Goal: Task Accomplishment & Management: Use online tool/utility

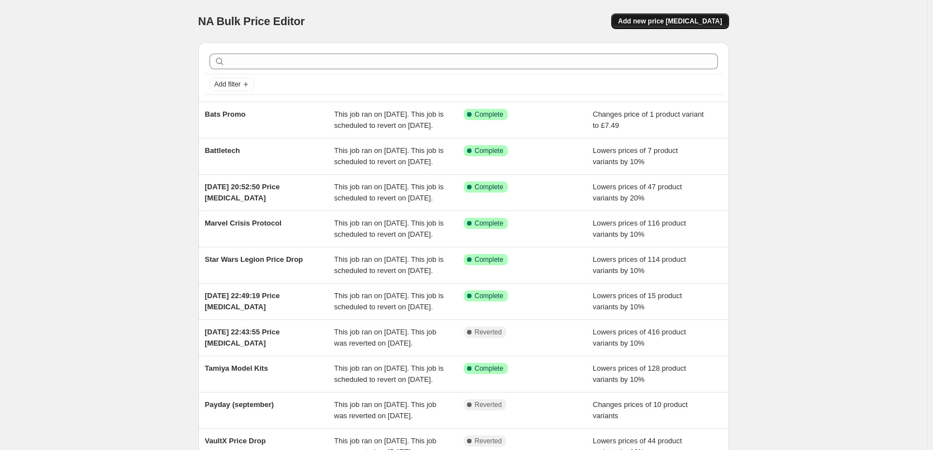
click at [678, 19] on span "Add new price [MEDICAL_DATA]" at bounding box center [670, 21] width 104 height 9
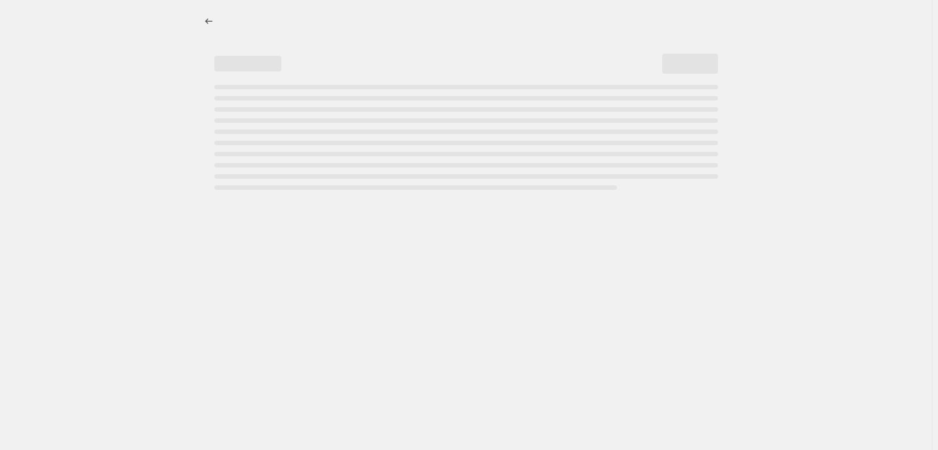
select select "percentage"
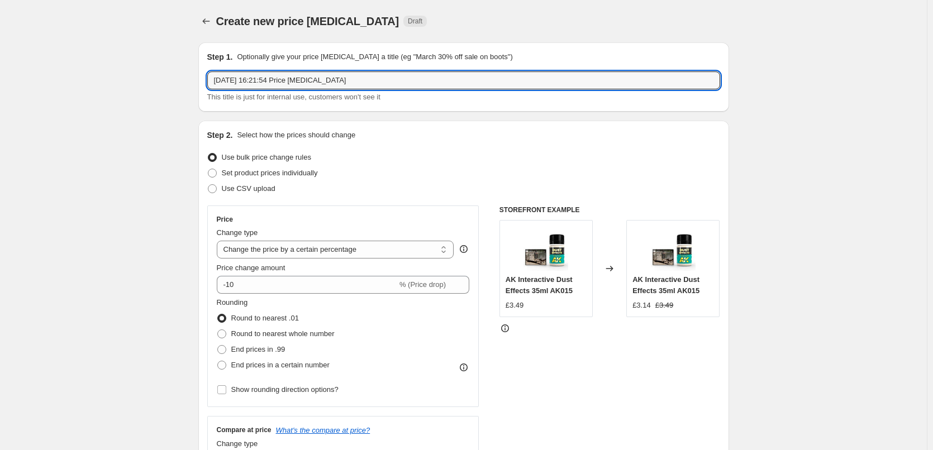
drag, startPoint x: 353, startPoint y: 79, endPoint x: 175, endPoint y: 75, distance: 178.2
type input "Sand & Bone"
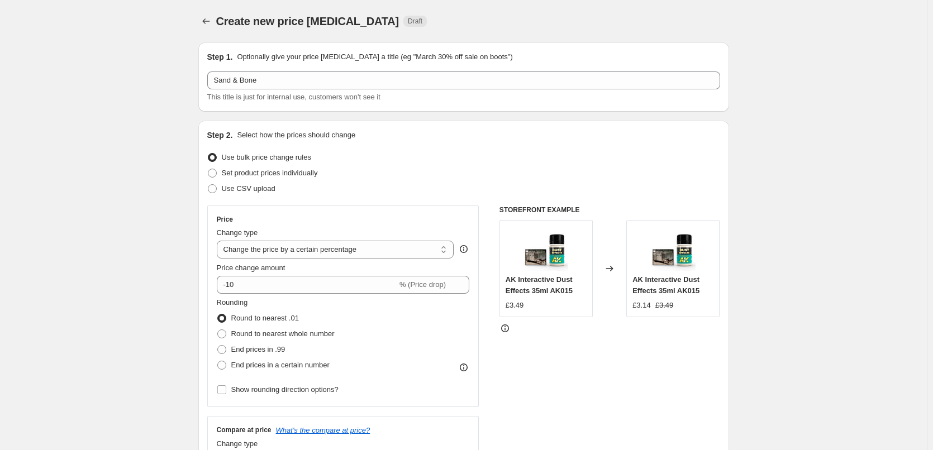
click at [429, 250] on select "Change the price to a certain amount Change the price by a certain amount Chang…" at bounding box center [335, 250] width 237 height 18
click at [219, 241] on select "Change the price to a certain amount Change the price by a certain amount Chang…" at bounding box center [335, 250] width 237 height 18
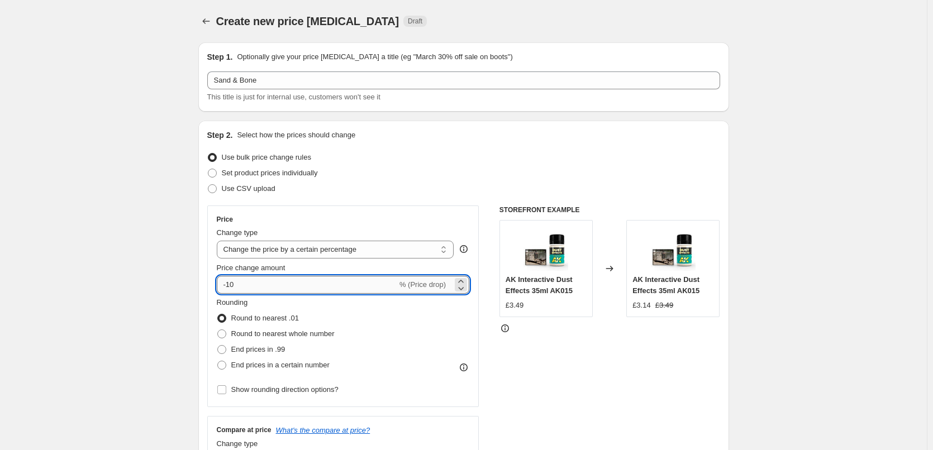
click at [241, 281] on input "-10" at bounding box center [307, 285] width 180 height 18
type input "-15"
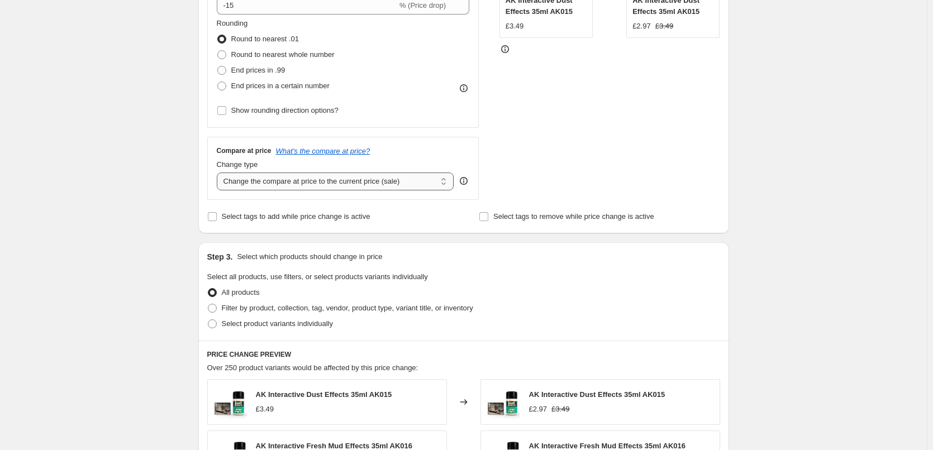
click at [290, 185] on select "Change the compare at price to the current price (sale) Change the compare at p…" at bounding box center [335, 182] width 237 height 18
select select "no_change"
click at [219, 173] on select "Change the compare at price to the current price (sale) Change the compare at p…" at bounding box center [335, 182] width 237 height 18
click at [174, 209] on div "Create new price [MEDICAL_DATA]. This page is ready Create new price [MEDICAL_D…" at bounding box center [463, 279] width 926 height 1116
click at [214, 218] on input "Select tags to add while price change is active" at bounding box center [212, 216] width 9 height 9
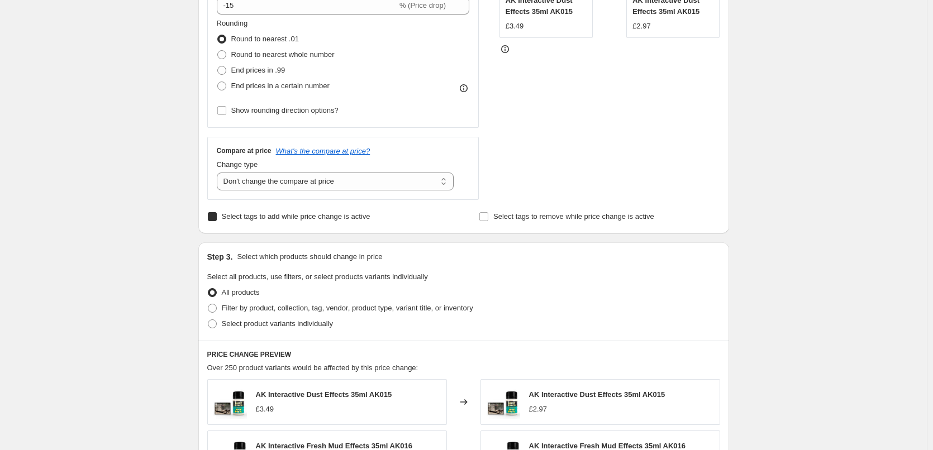
checkbox input "true"
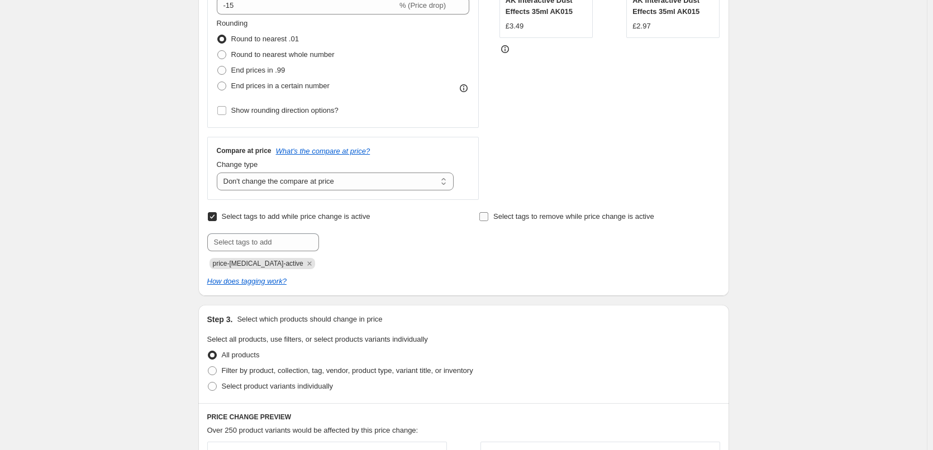
click at [492, 219] on label "Select tags to remove while price change is active" at bounding box center [566, 217] width 175 height 16
click at [488, 219] on input "Select tags to remove while price change is active" at bounding box center [483, 216] width 9 height 9
checkbox input "true"
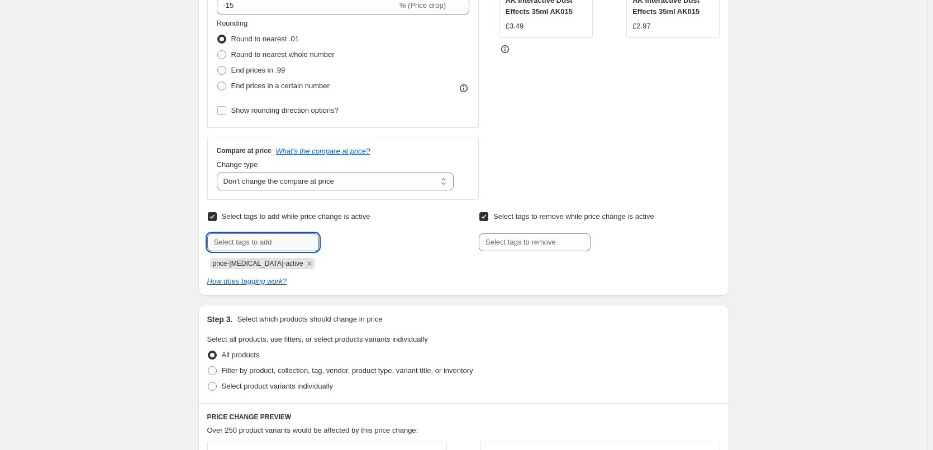
click at [218, 244] on input "text" at bounding box center [263, 242] width 112 height 18
type input "Special Offer"
click at [537, 251] on input "text" at bounding box center [535, 242] width 112 height 18
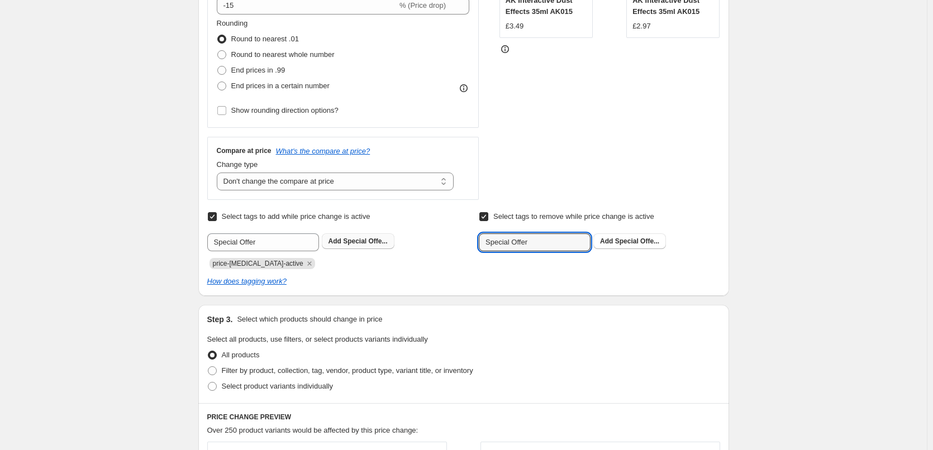
type input "Special Offer"
click at [359, 241] on span "Special Offe..." at bounding box center [365, 241] width 44 height 8
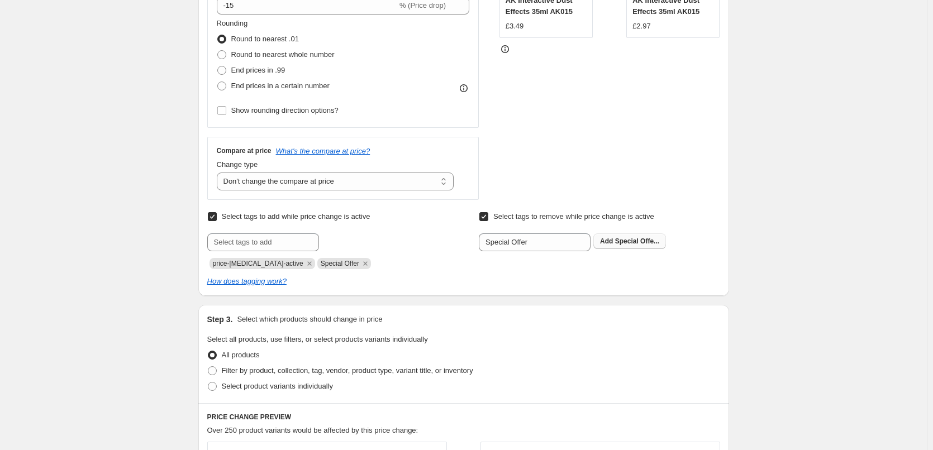
click at [634, 243] on span "Special Offe..." at bounding box center [637, 241] width 44 height 8
click at [99, 227] on div "Create new price [MEDICAL_DATA]. This page is ready Create new price [MEDICAL_D…" at bounding box center [463, 310] width 926 height 1179
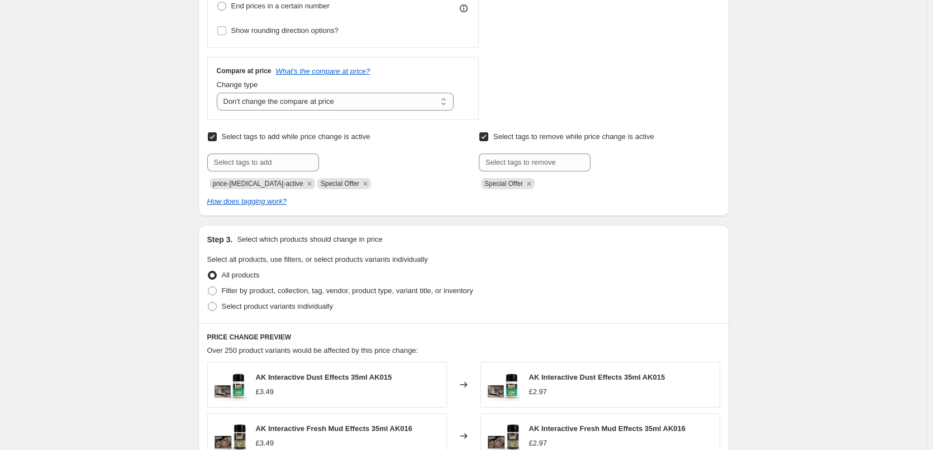
scroll to position [558, 0]
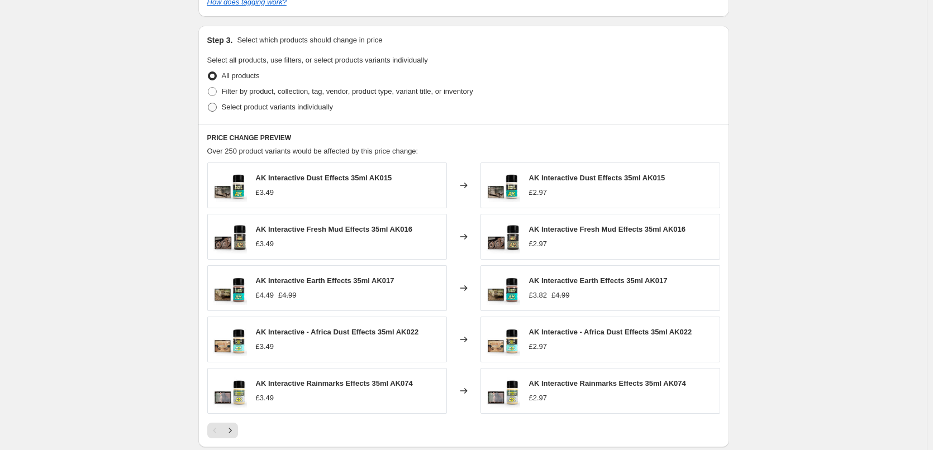
click at [212, 113] on label "Select product variants individually" at bounding box center [270, 107] width 126 height 16
click at [208, 103] on input "Select product variants individually" at bounding box center [208, 103] width 1 height 1
radio input "true"
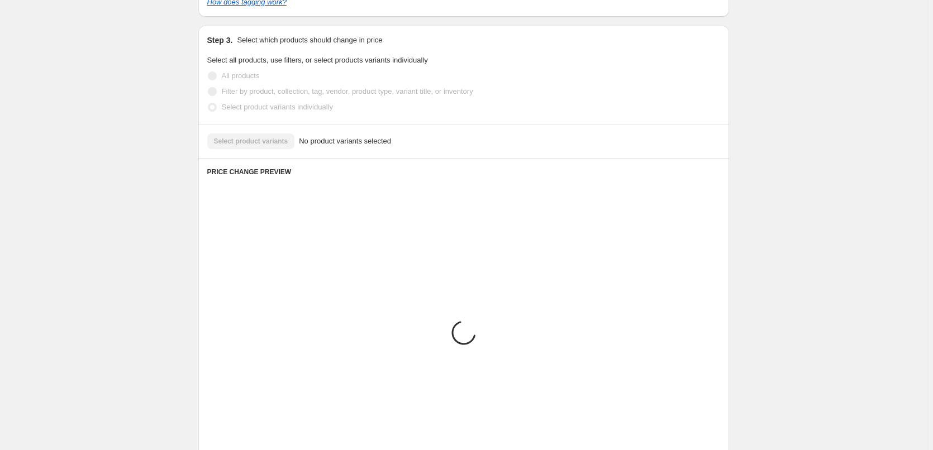
scroll to position [482, 0]
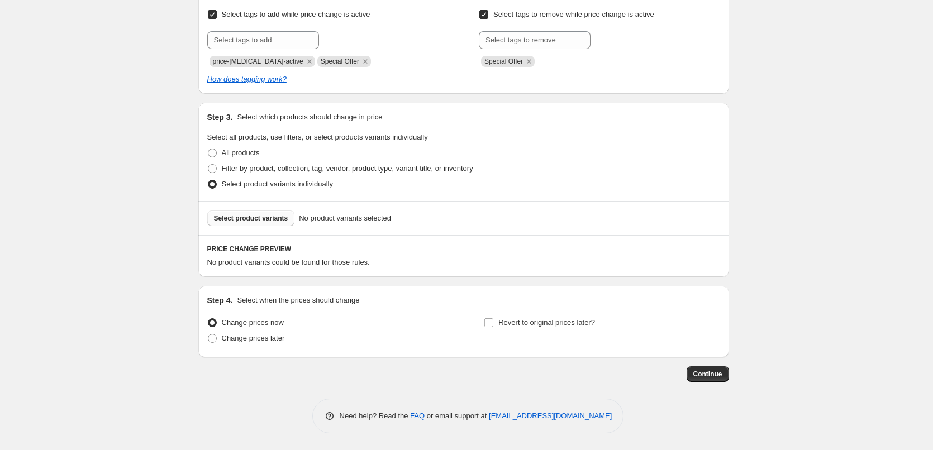
click at [243, 217] on span "Select product variants" at bounding box center [251, 218] width 74 height 9
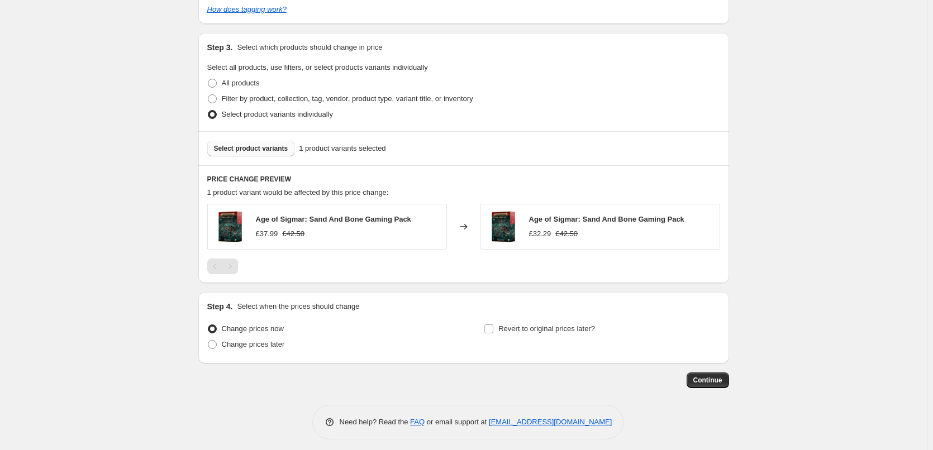
scroll to position [558, 0]
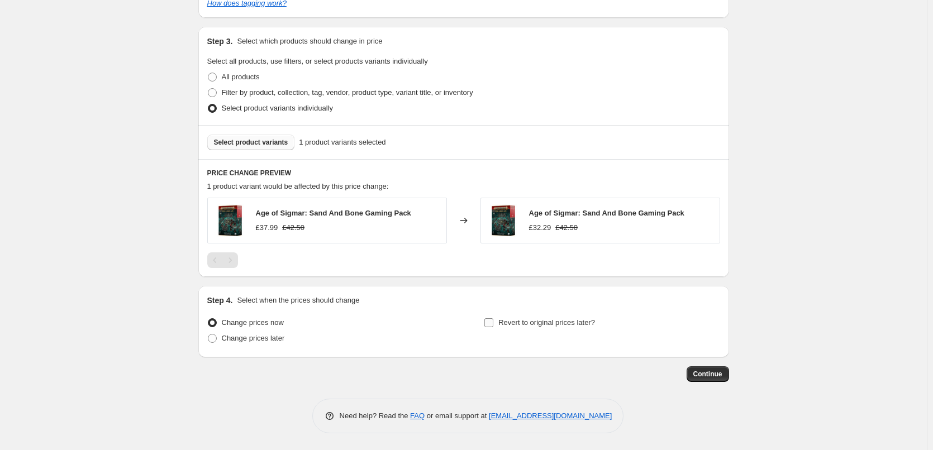
drag, startPoint x: 492, startPoint y: 322, endPoint x: 487, endPoint y: 326, distance: 6.7
click at [493, 322] on input "Revert to original prices later?" at bounding box center [488, 322] width 9 height 9
checkbox input "true"
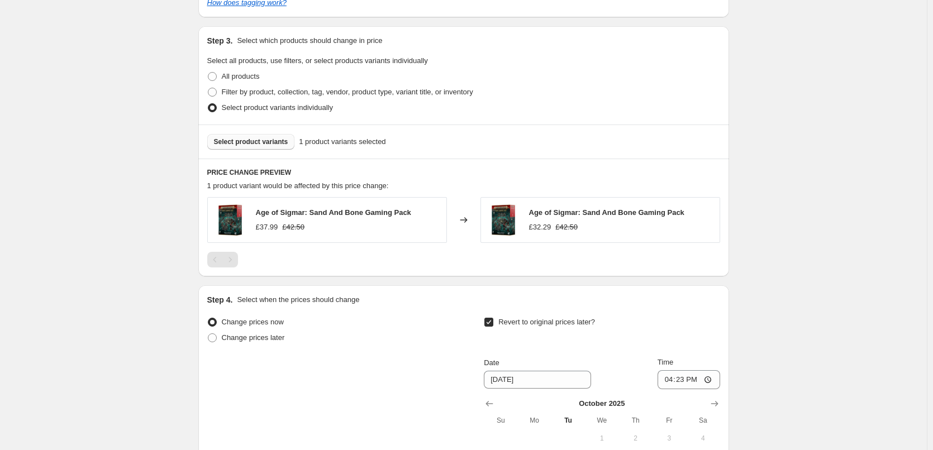
scroll to position [749, 0]
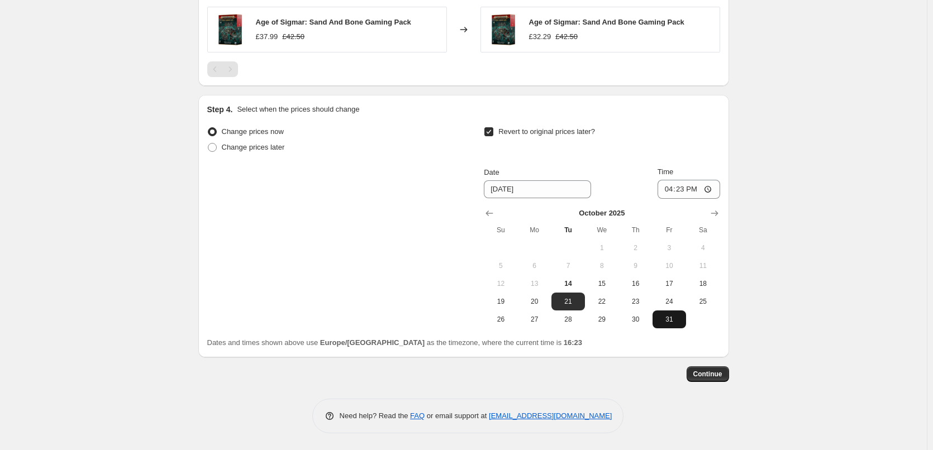
click at [667, 320] on span "31" at bounding box center [669, 319] width 25 height 9
type input "[DATE]"
click at [715, 374] on span "Continue" at bounding box center [707, 374] width 29 height 9
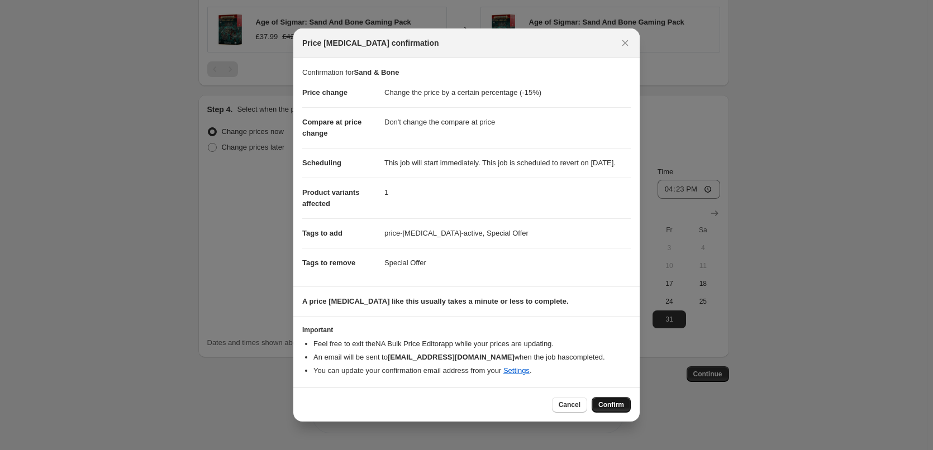
click at [612, 409] on span "Confirm" at bounding box center [611, 404] width 26 height 9
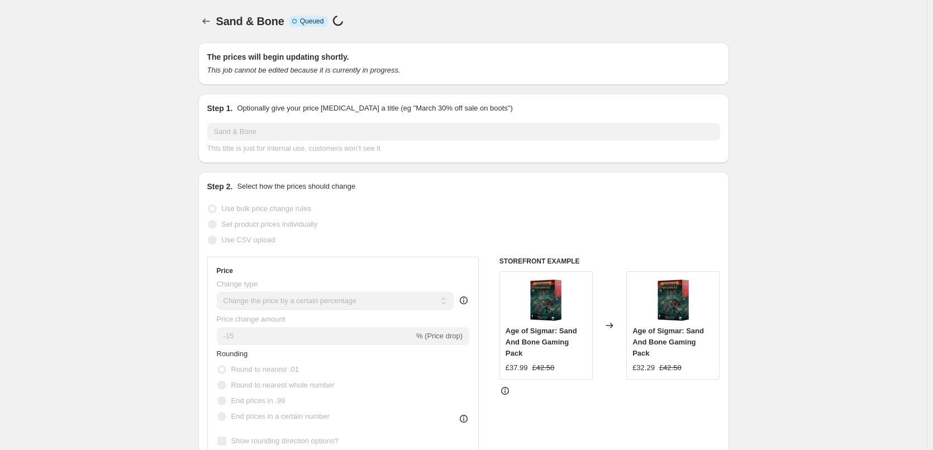
scroll to position [749, 0]
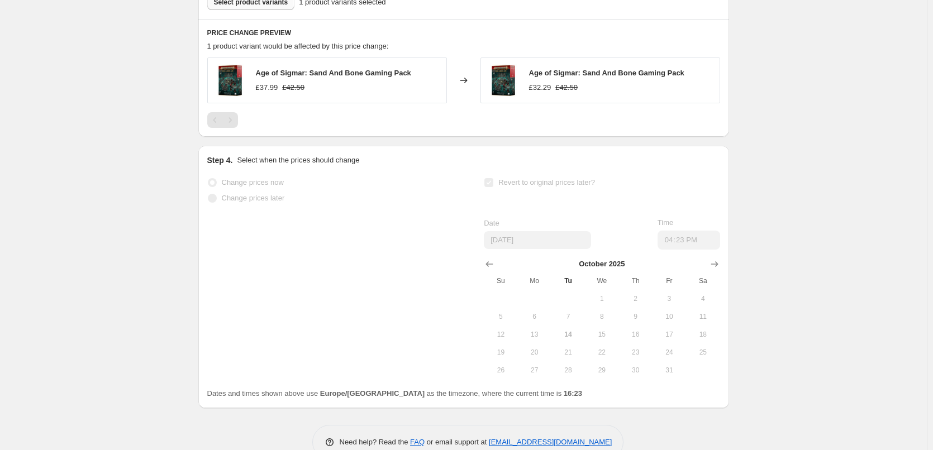
select select "percentage"
select select "no_change"
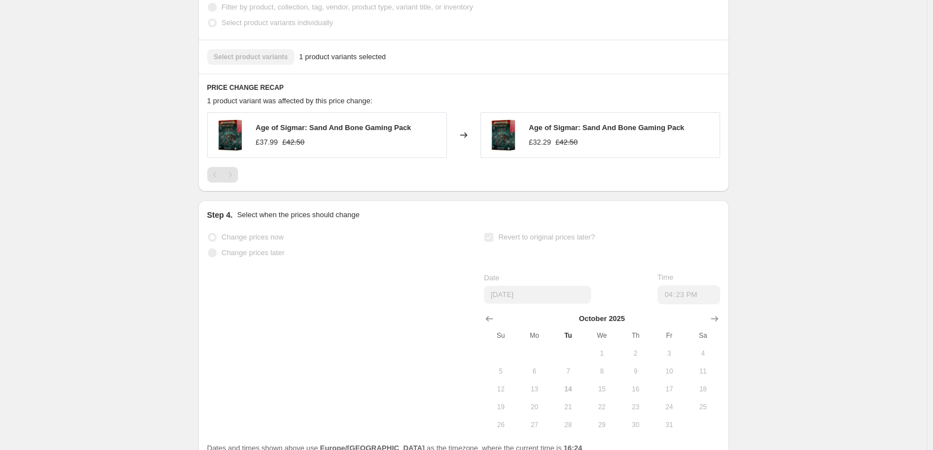
scroll to position [0, 0]
